Goal: Use online tool/utility: Utilize a website feature to perform a specific function

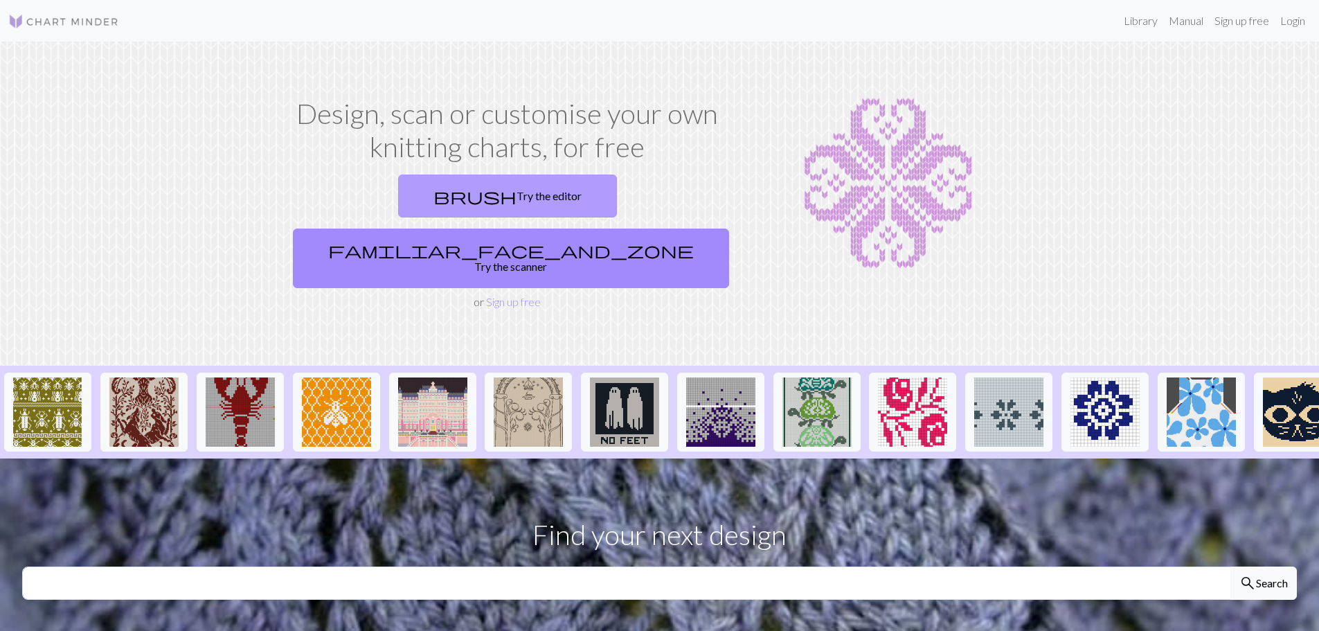
click at [398, 199] on link "brush Try the editor" at bounding box center [507, 196] width 219 height 43
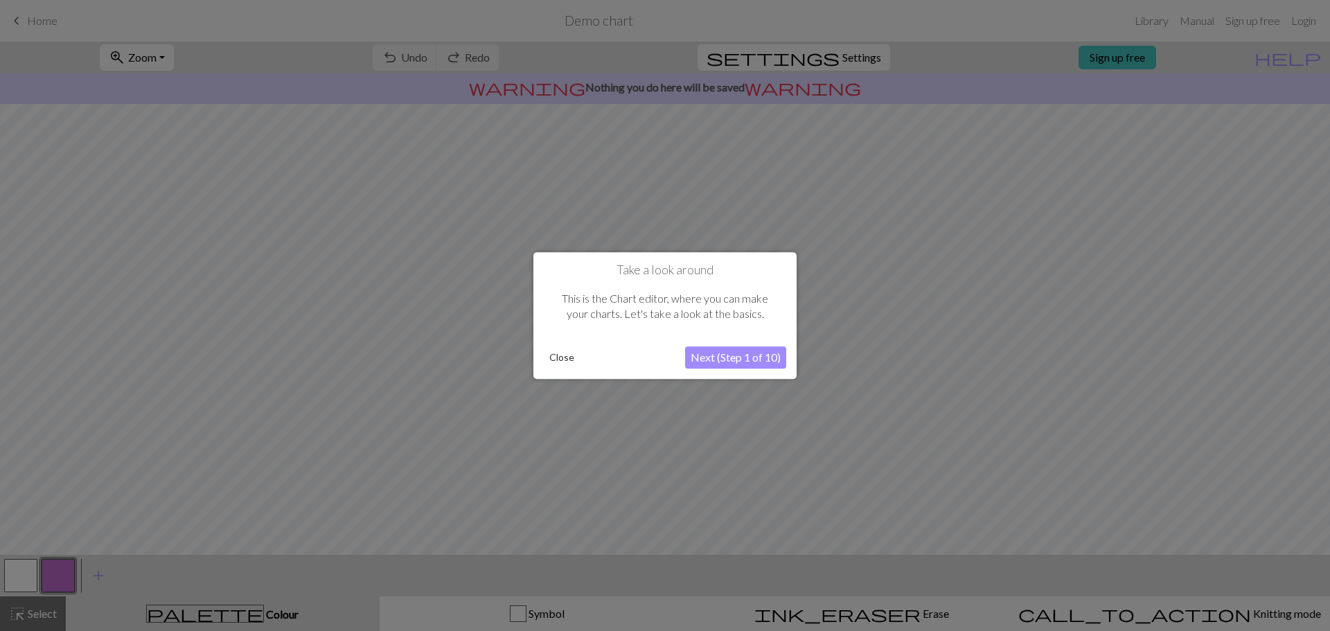
click at [564, 355] on button "Close" at bounding box center [562, 357] width 36 height 21
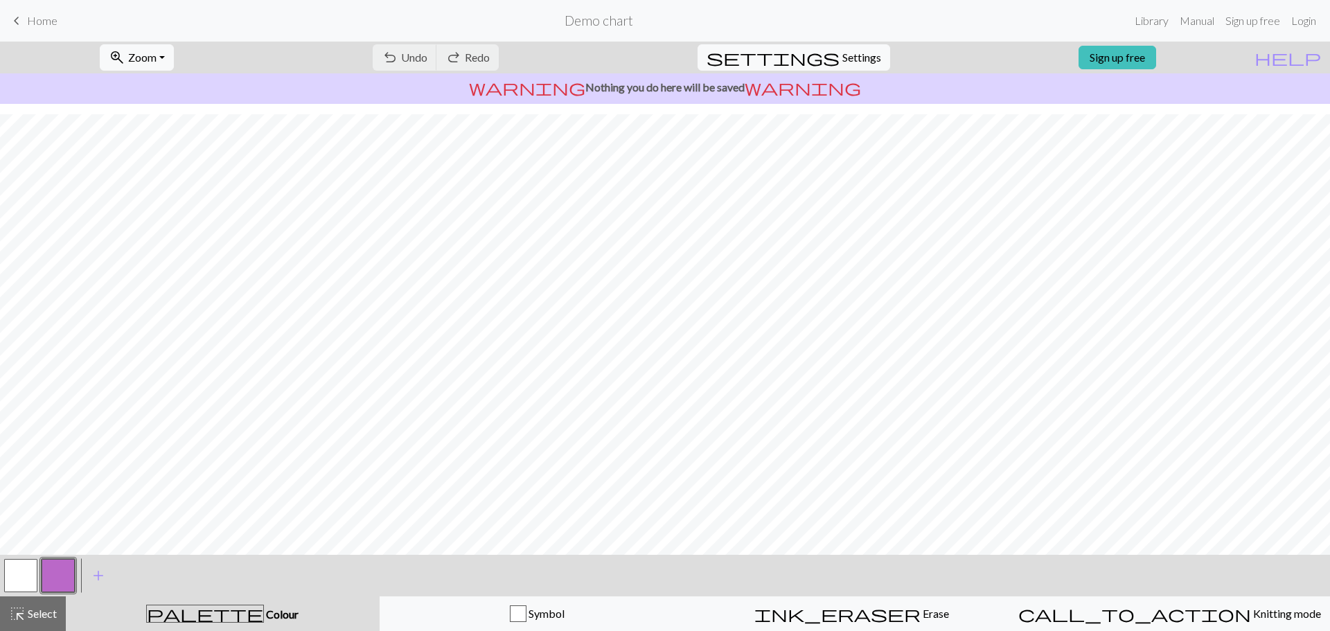
scroll to position [65, 0]
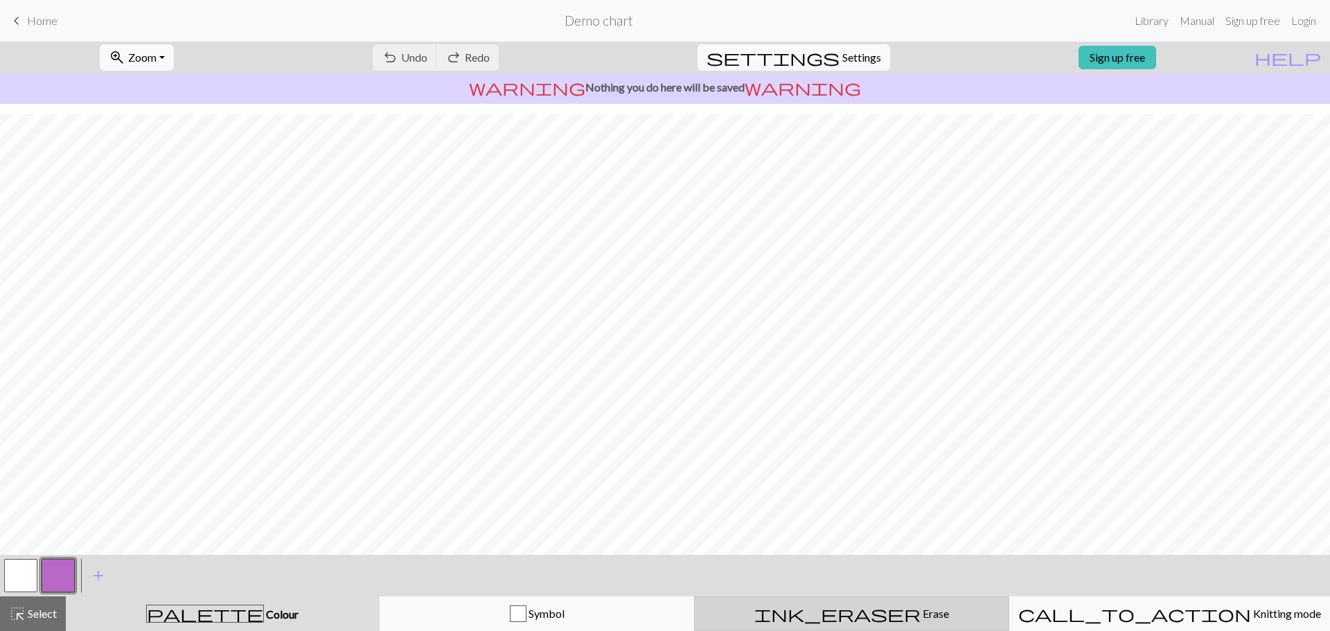
click at [920, 609] on span "Erase" at bounding box center [934, 613] width 28 height 13
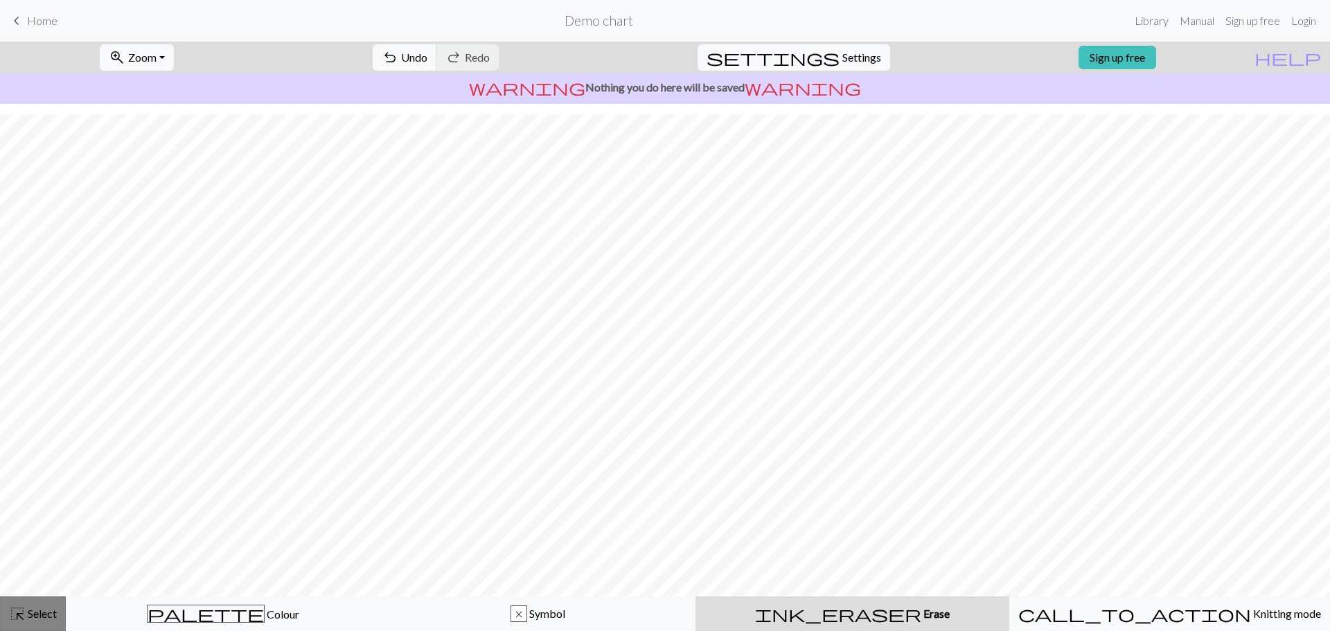
click at [40, 620] on div "highlight_alt Select Select" at bounding box center [33, 613] width 48 height 17
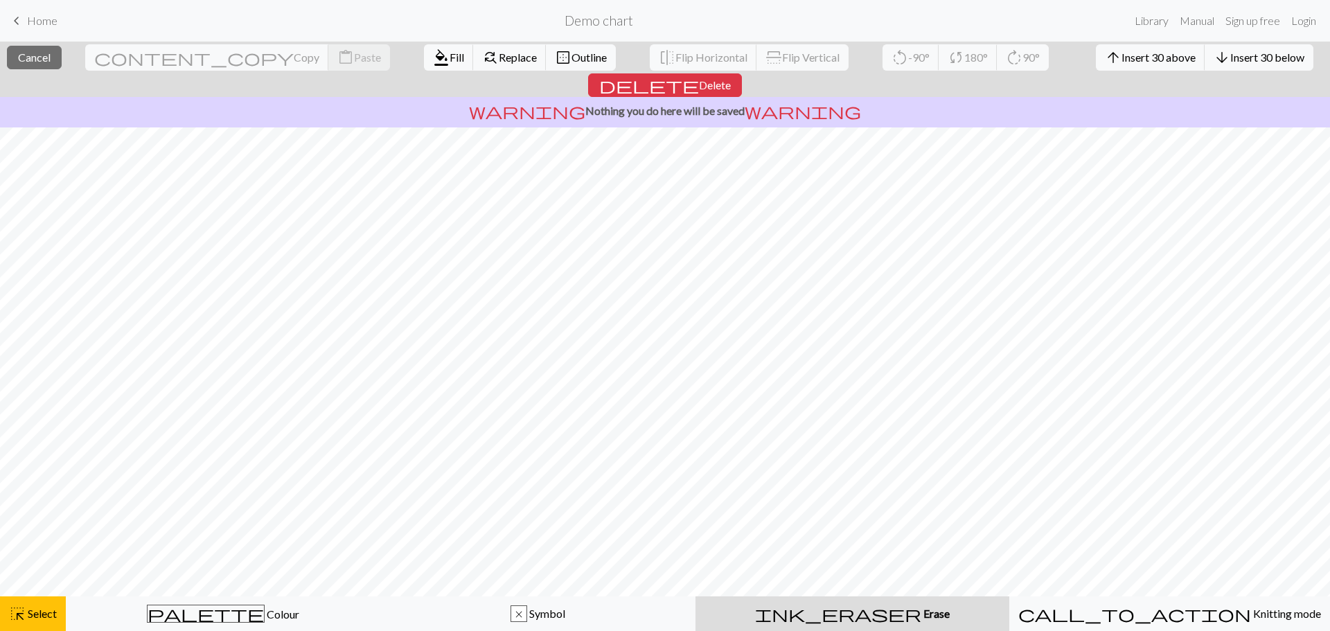
click at [921, 621] on div "ink_eraser Erase Erase" at bounding box center [852, 613] width 297 height 17
click at [699, 75] on span "delete" at bounding box center [649, 84] width 100 height 19
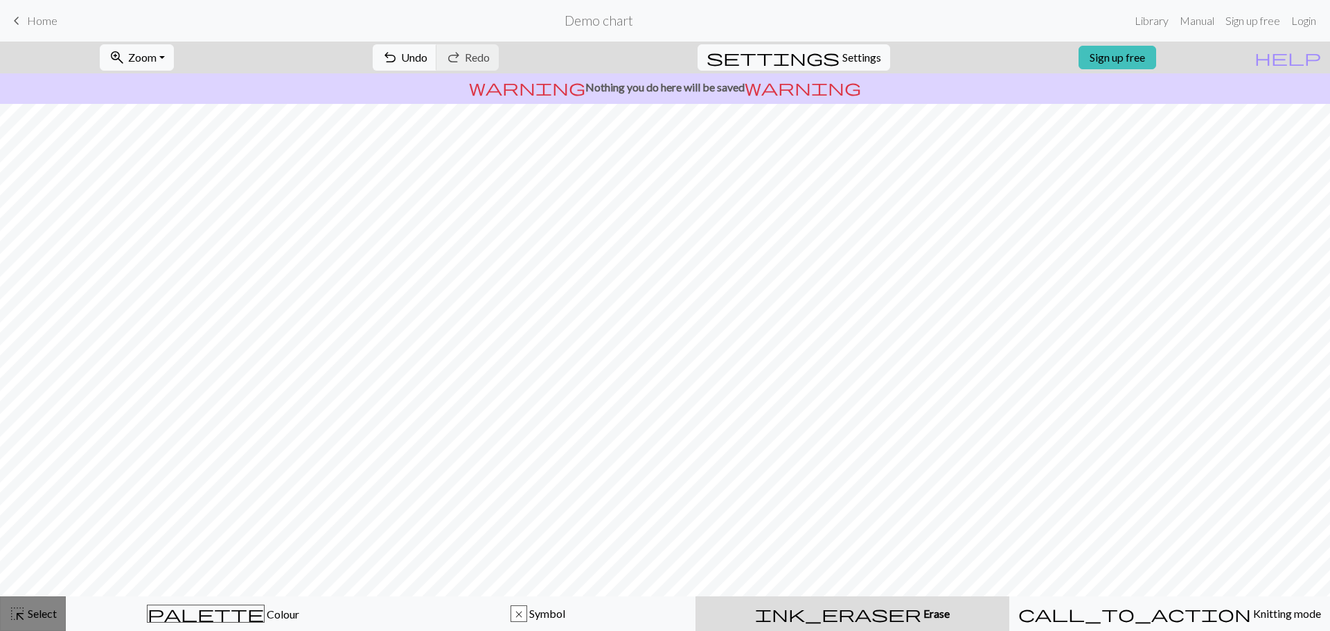
click at [36, 607] on span "Select" at bounding box center [41, 613] width 31 height 13
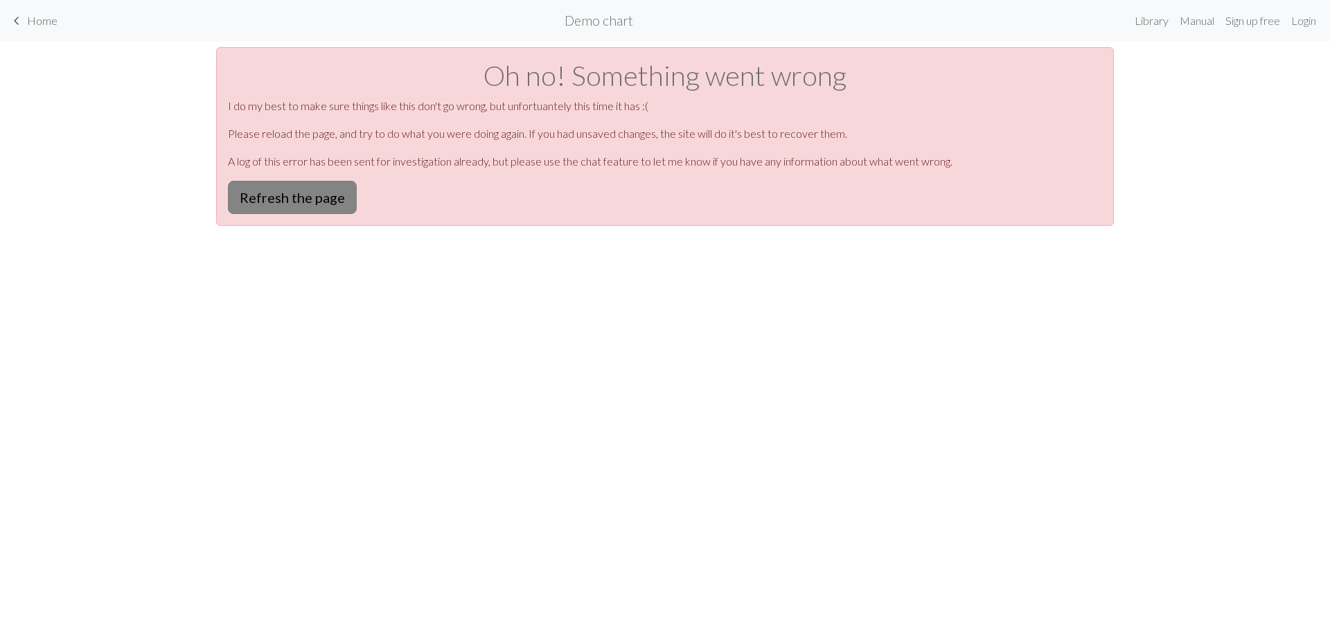
click at [313, 211] on button "Refresh the page" at bounding box center [292, 197] width 129 height 33
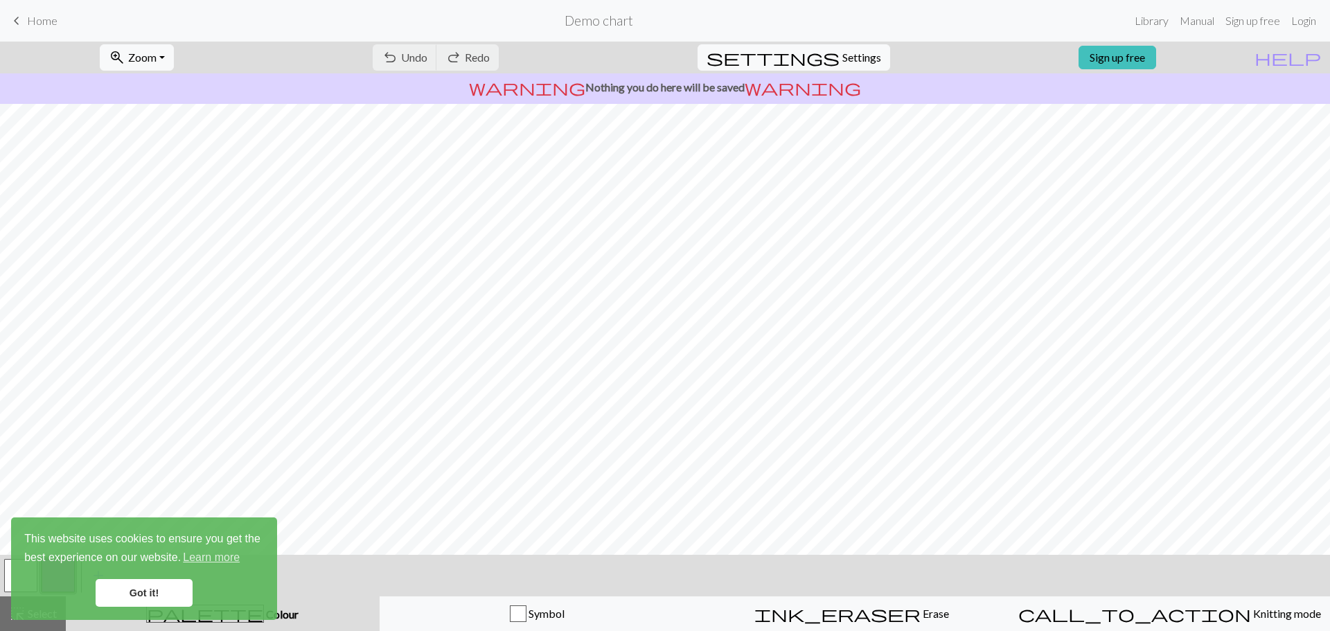
click at [157, 600] on link "Got it!" at bounding box center [144, 593] width 97 height 28
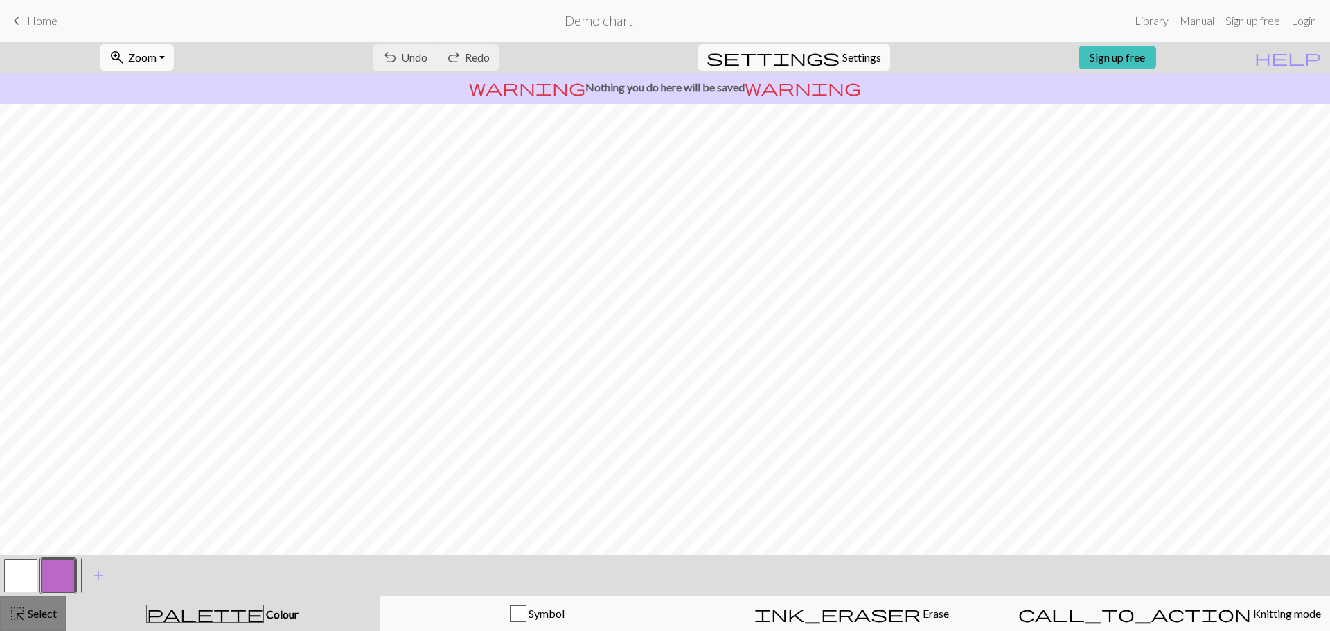
click at [25, 612] on span "highlight_alt" at bounding box center [17, 613] width 17 height 19
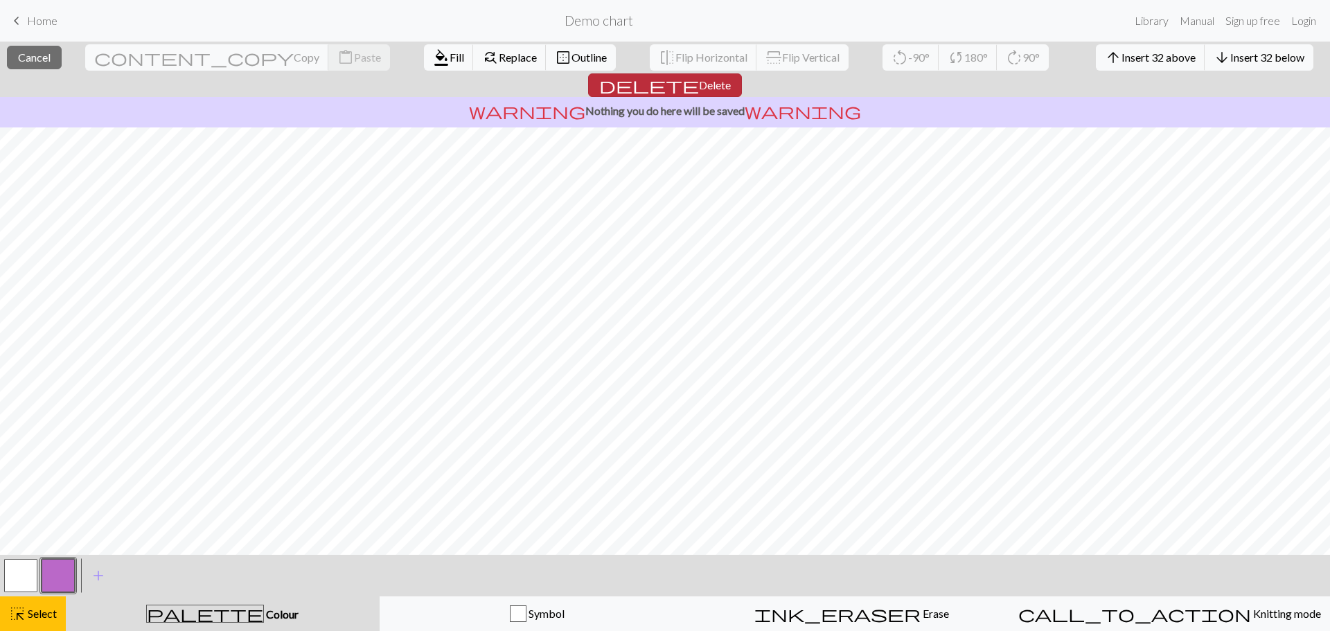
click at [731, 78] on span "Delete" at bounding box center [715, 84] width 32 height 13
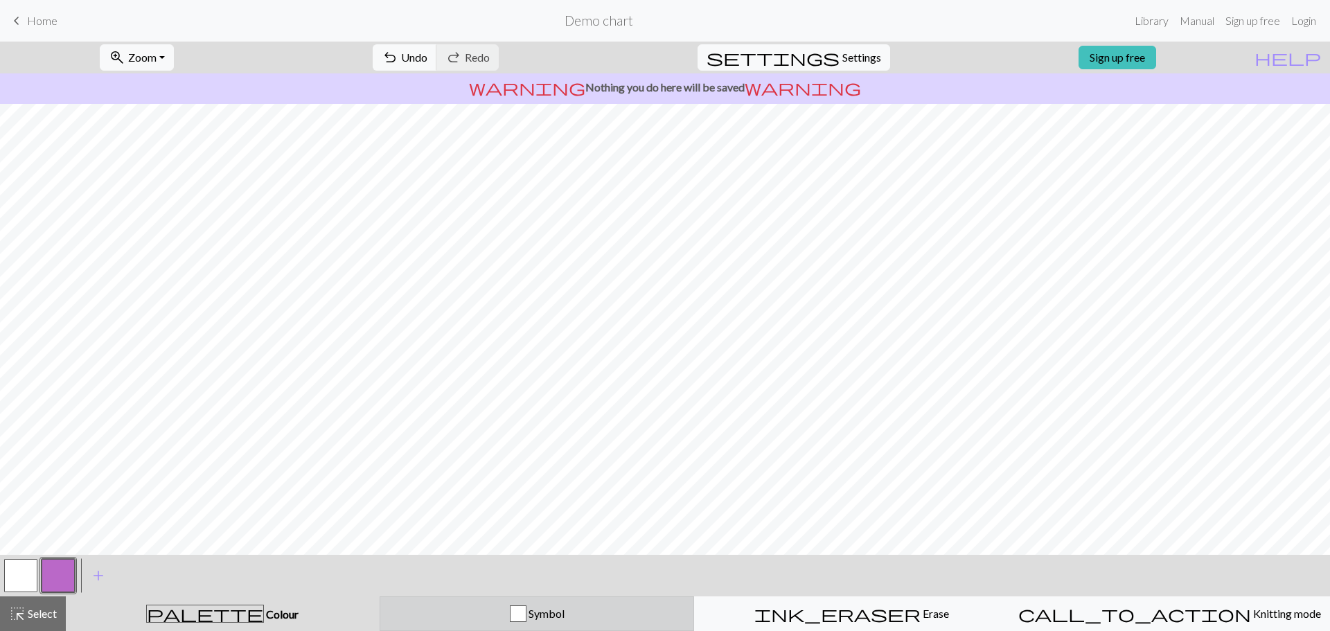
click at [540, 612] on span "Symbol" at bounding box center [545, 613] width 38 height 13
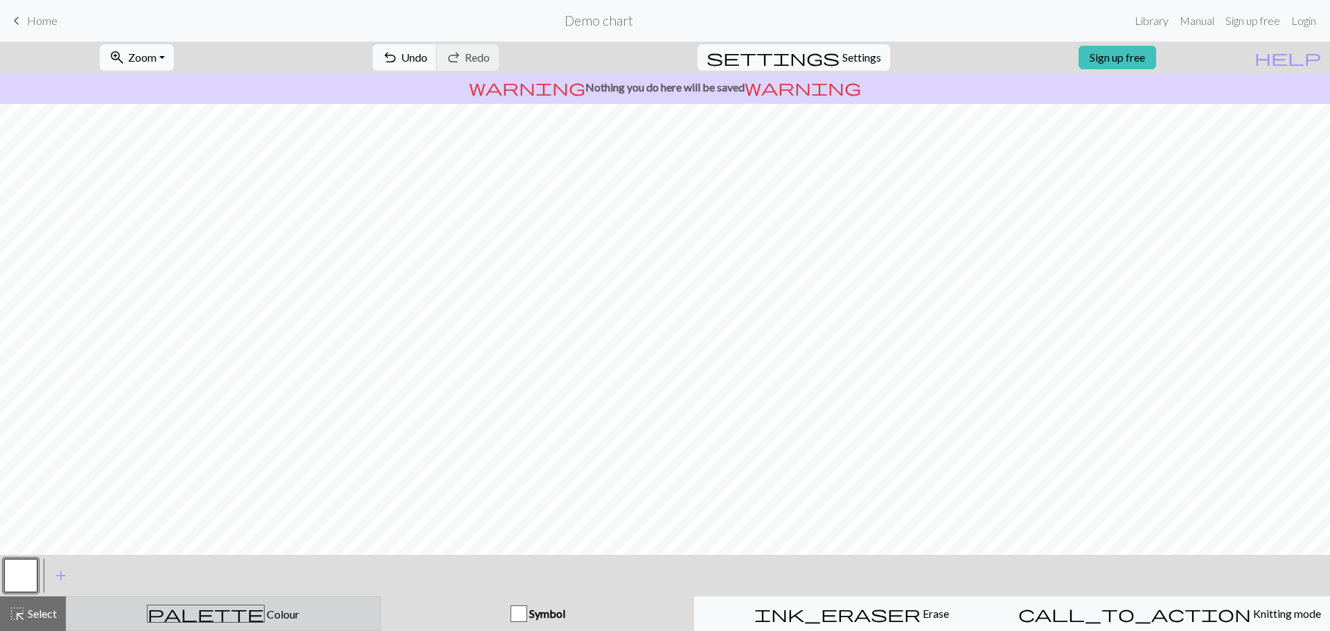
click at [253, 603] on button "palette Colour Colour" at bounding box center [223, 613] width 315 height 35
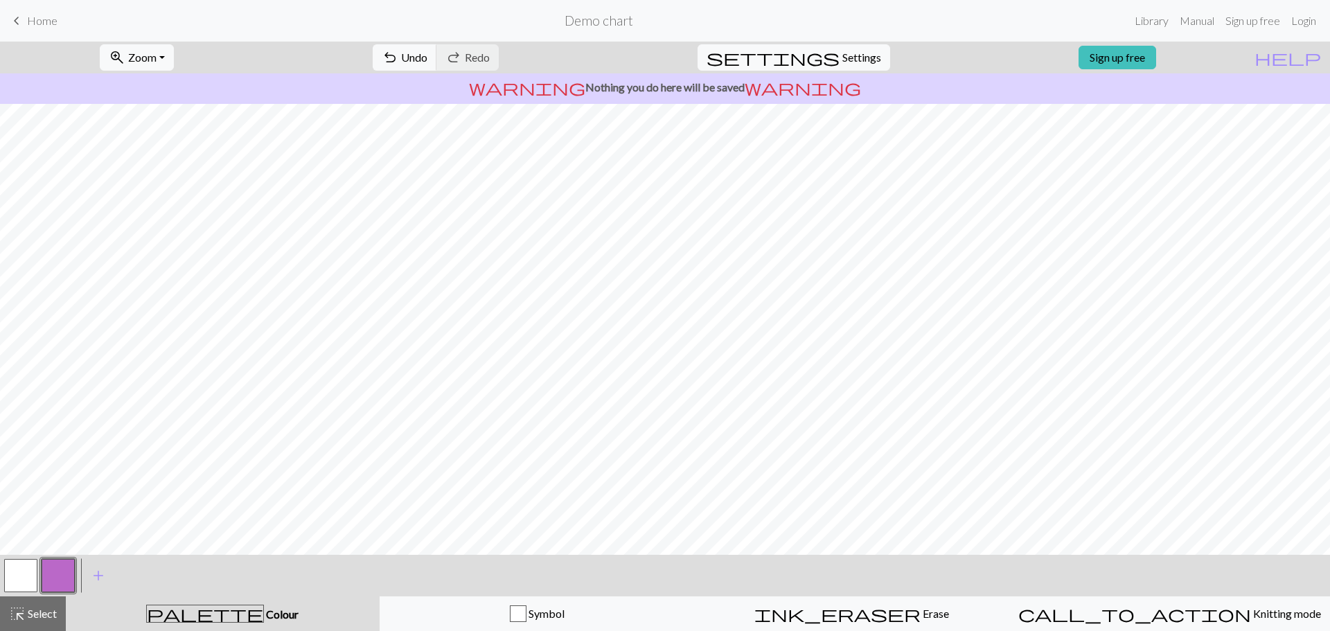
click at [60, 575] on button "button" at bounding box center [58, 575] width 33 height 33
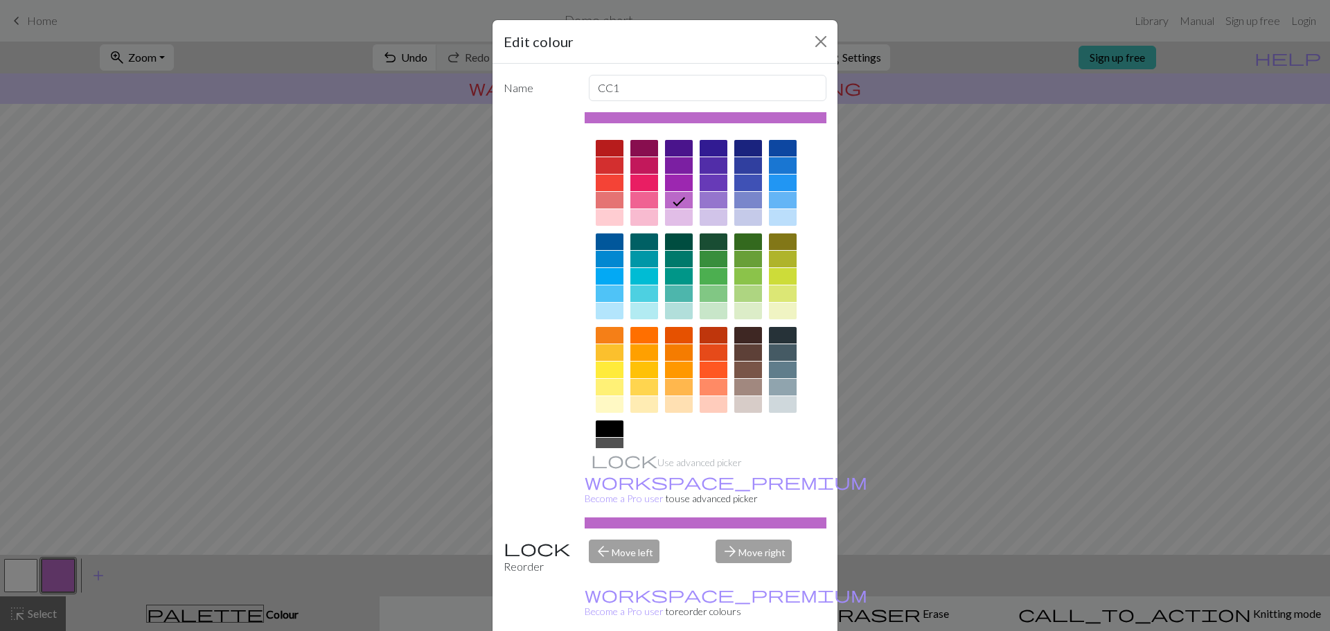
click at [645, 186] on div at bounding box center [644, 183] width 28 height 17
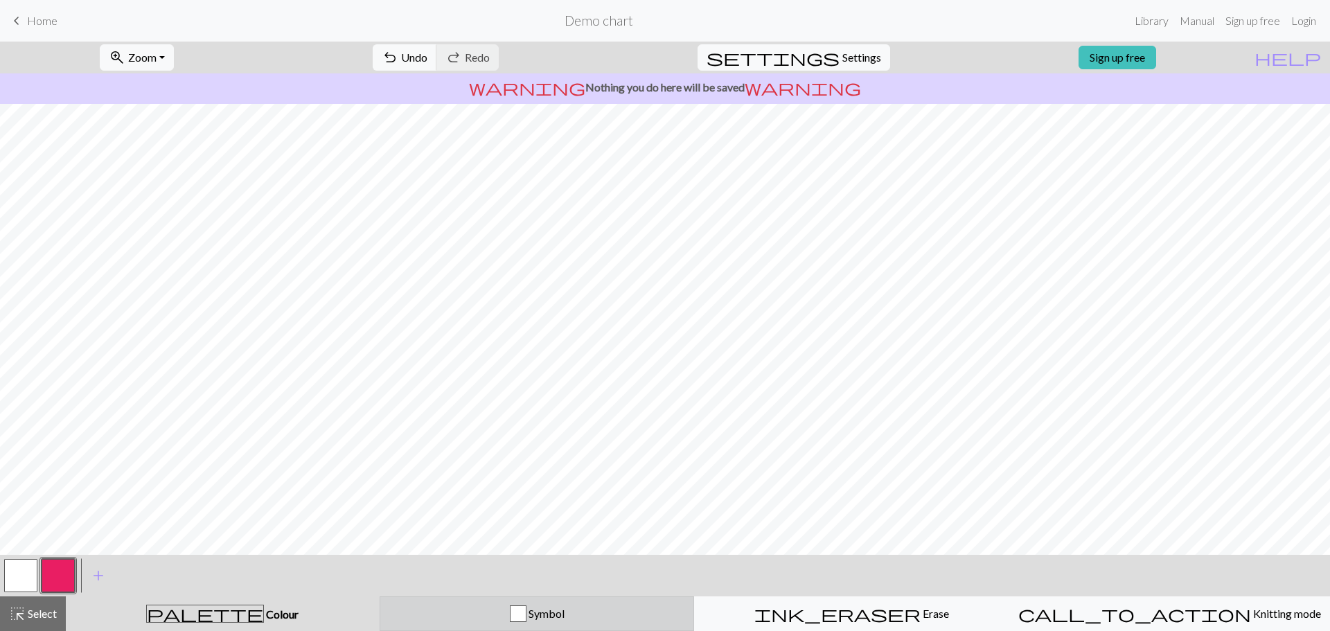
click at [519, 610] on div "button" at bounding box center [518, 613] width 17 height 17
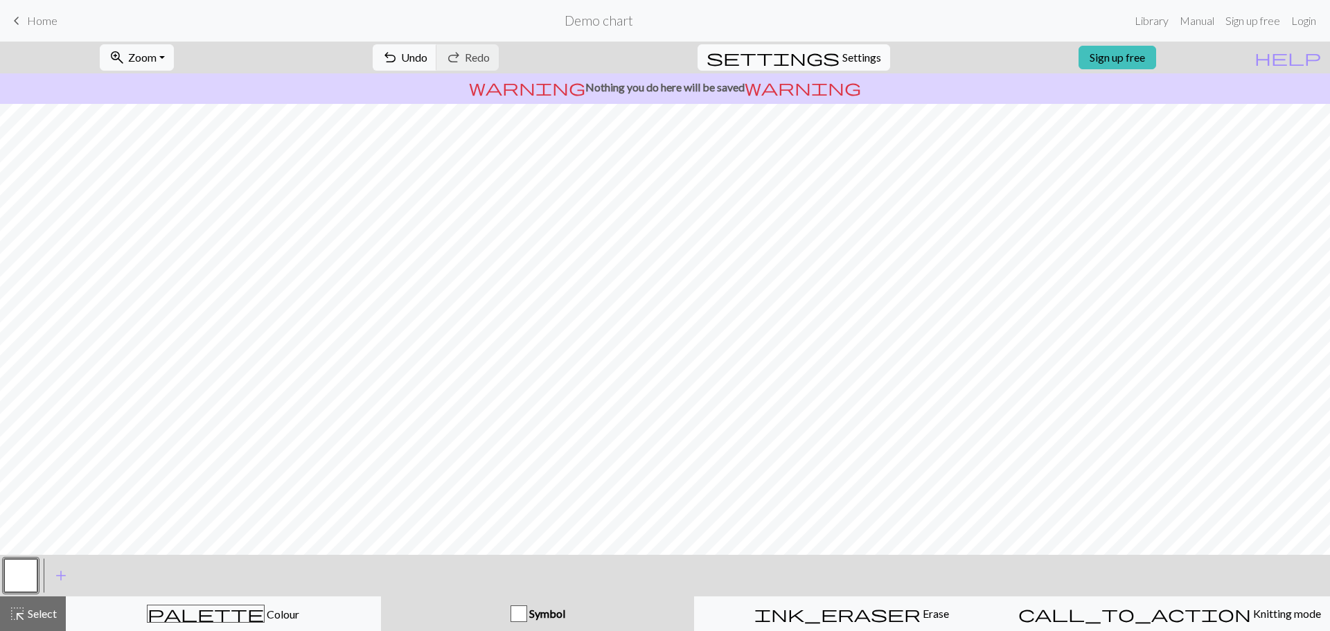
click at [807, 57] on button "settings Settings" at bounding box center [793, 57] width 193 height 26
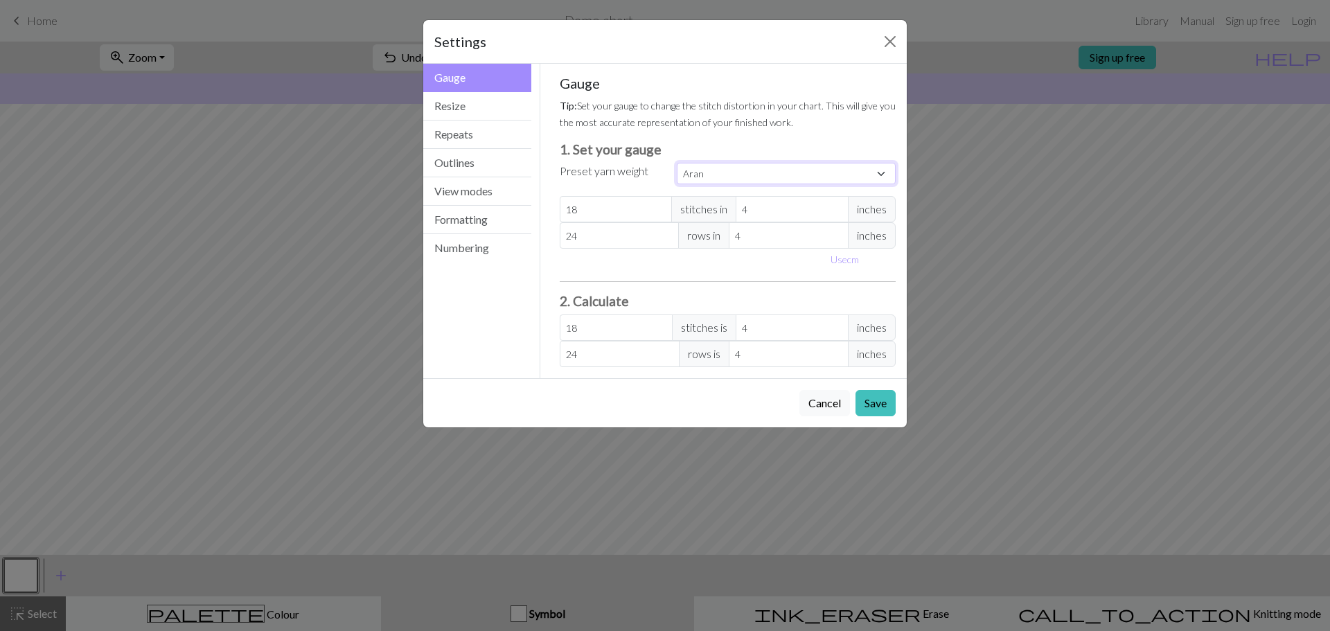
click at [829, 166] on select "Custom Square Lace Light Fingering Fingering Sport Double knit Worsted Aran Bul…" at bounding box center [786, 173] width 219 height 21
select select "dk"
click at [677, 163] on select "Custom Square Lace Light Fingering Fingering Sport Double knit Worsted Aran Bul…" at bounding box center [786, 173] width 219 height 21
type input "22"
type input "30"
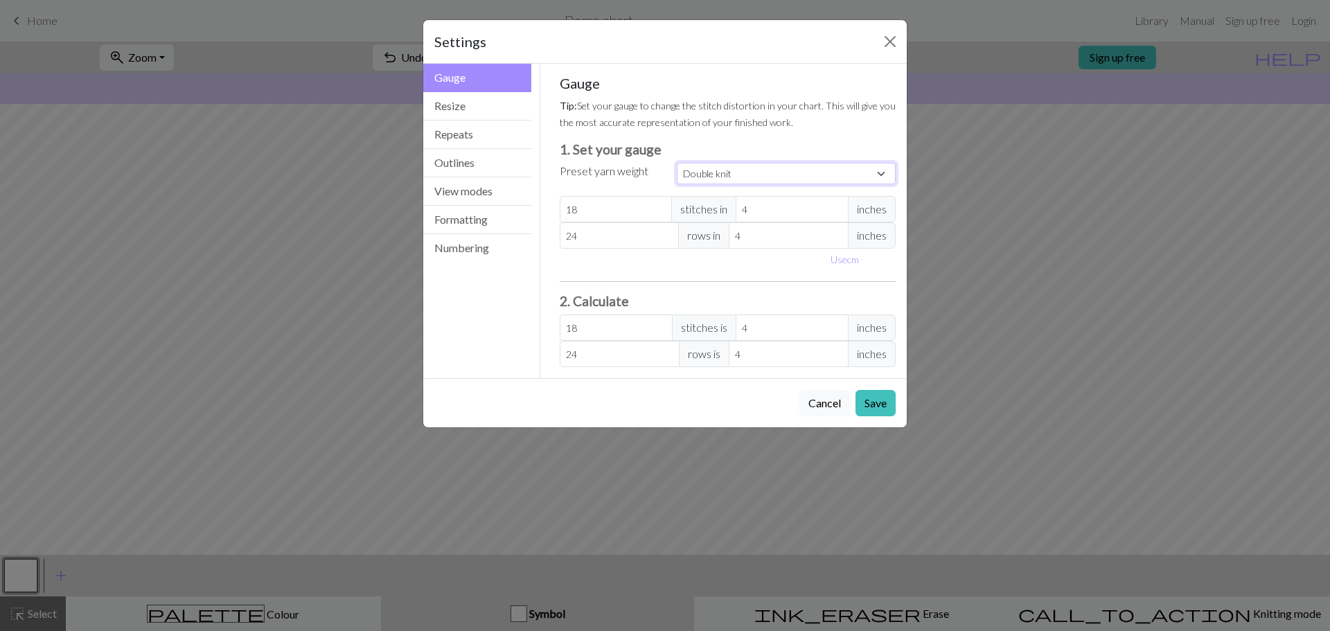
type input "22"
type input "30"
click at [497, 113] on button "Resize" at bounding box center [477, 106] width 108 height 28
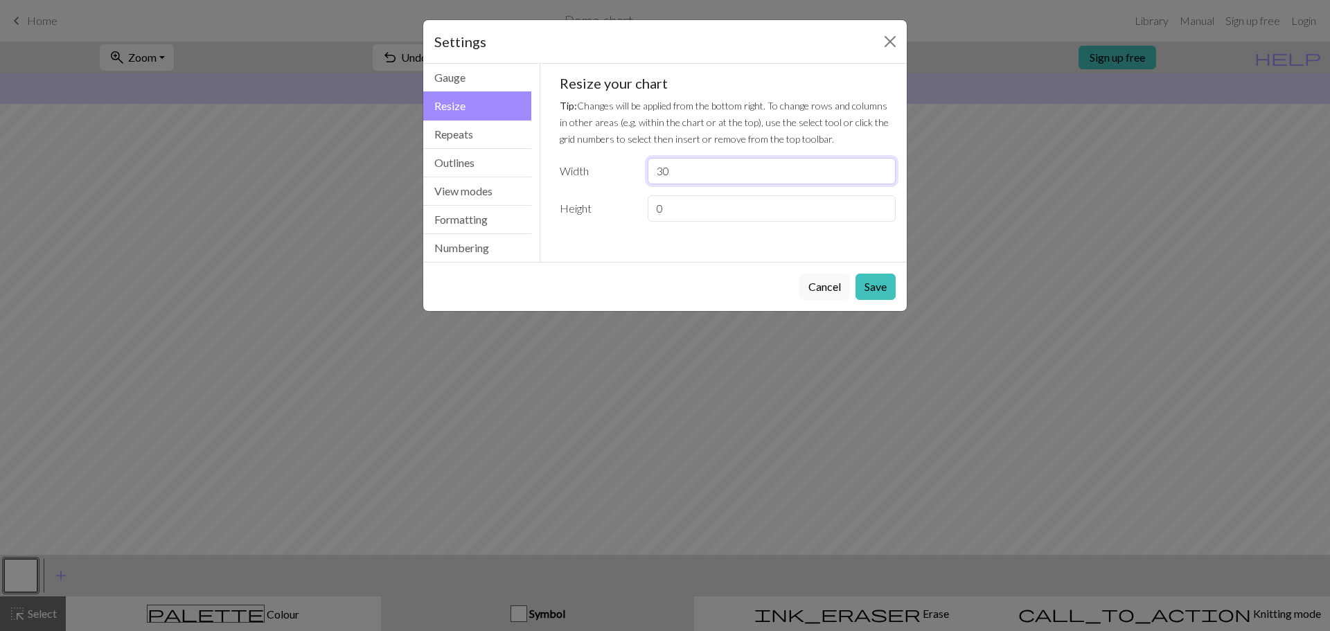
drag, startPoint x: 668, startPoint y: 174, endPoint x: 657, endPoint y: 173, distance: 11.8
click at [657, 173] on input "30" at bounding box center [772, 171] width 248 height 26
type input "20"
click at [665, 210] on input "0" at bounding box center [772, 208] width 248 height 26
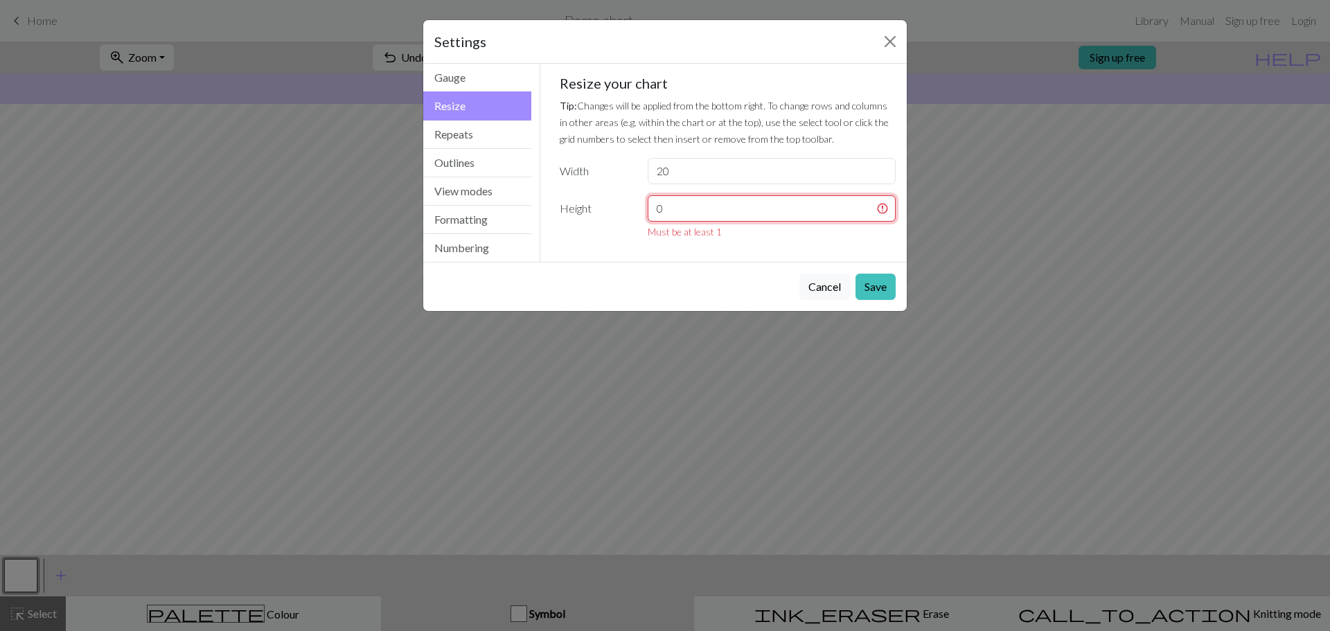
click at [665, 210] on input "0" at bounding box center [772, 208] width 248 height 26
type input "28"
click at [883, 284] on button "Save" at bounding box center [875, 287] width 40 height 26
click at [872, 290] on button "Save" at bounding box center [875, 287] width 40 height 26
click at [893, 37] on button "Close" at bounding box center [890, 41] width 22 height 22
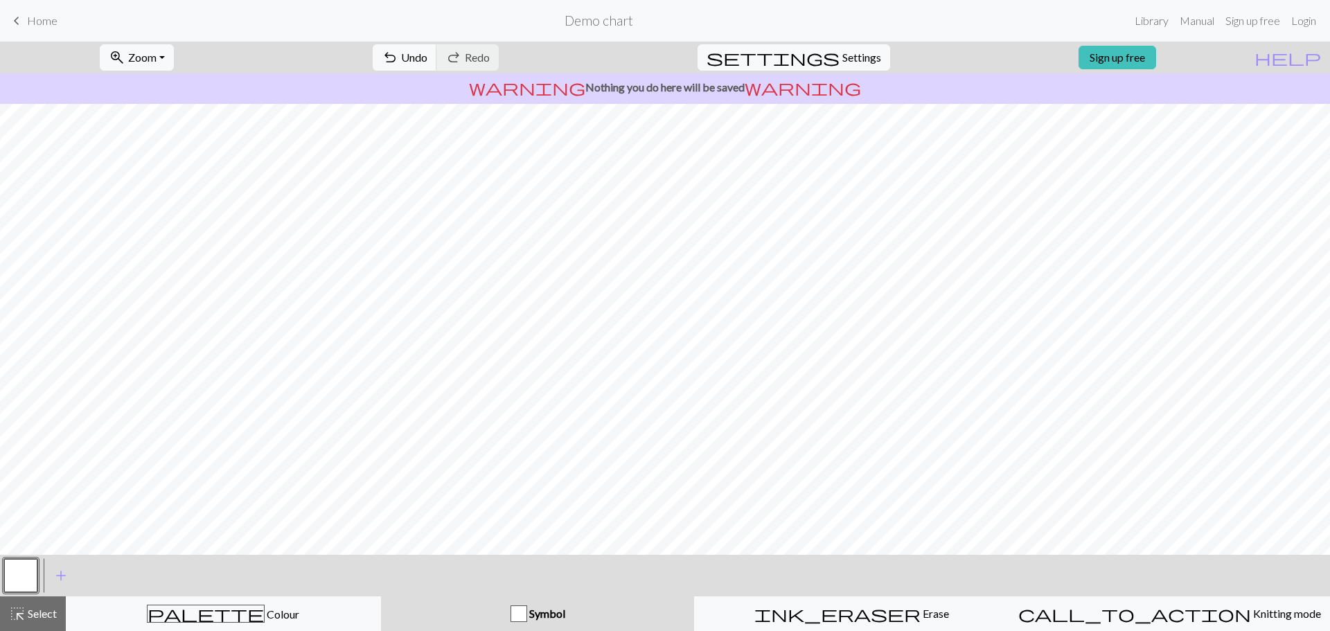
click at [535, 616] on span "Symbol" at bounding box center [546, 613] width 38 height 13
click at [522, 609] on div "button" at bounding box center [518, 613] width 17 height 17
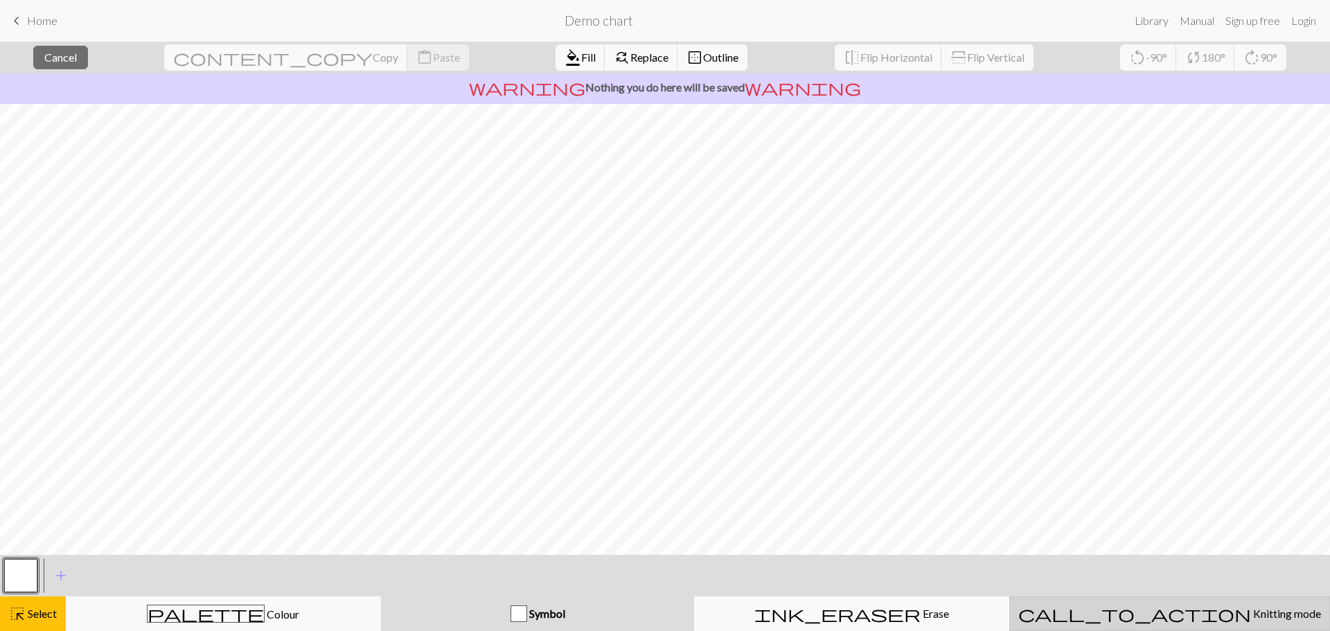
click at [1131, 612] on span "call_to_action" at bounding box center [1134, 613] width 233 height 19
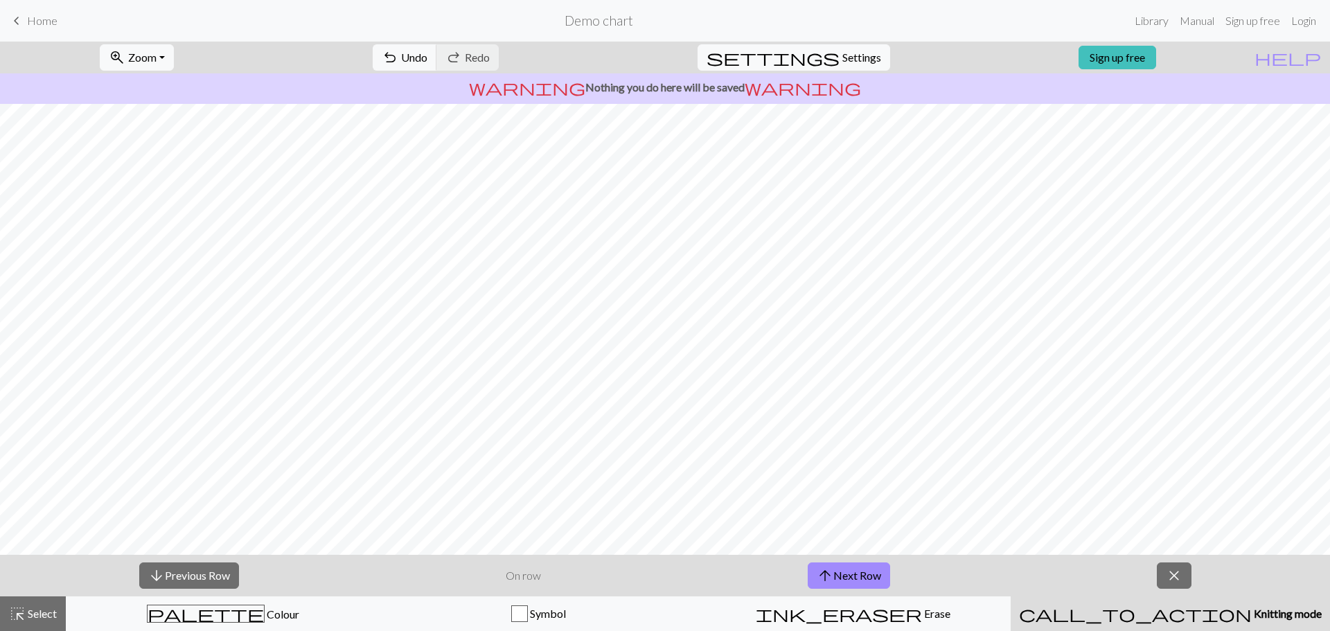
click at [1131, 612] on span "call_to_action" at bounding box center [1135, 613] width 233 height 19
